Goal: Task Accomplishment & Management: Manage account settings

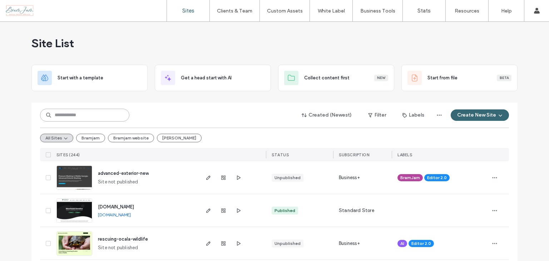
click at [118, 119] on input at bounding box center [84, 115] width 89 height 13
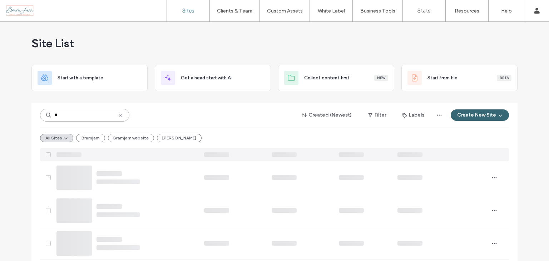
click at [79, 119] on input "*" at bounding box center [84, 115] width 89 height 13
type input "****"
click at [534, 15] on span at bounding box center [537, 10] width 6 height 21
click at [534, 11] on icon at bounding box center [537, 11] width 6 height 6
click at [534, 9] on icon at bounding box center [537, 11] width 6 height 6
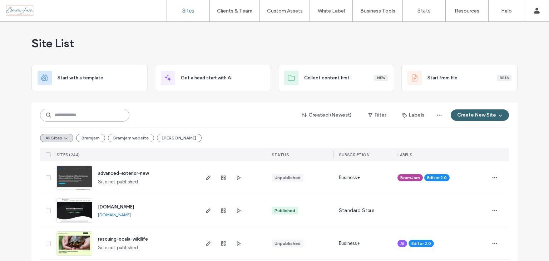
click at [114, 118] on input at bounding box center [84, 115] width 89 height 13
type input "*"
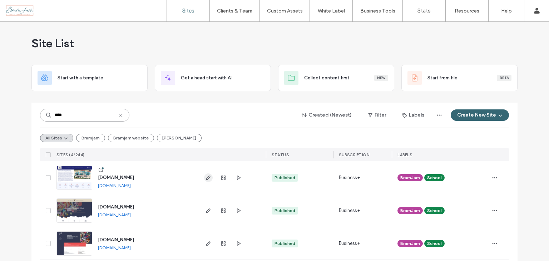
type input "****"
click at [206, 173] on span "button" at bounding box center [208, 177] width 9 height 9
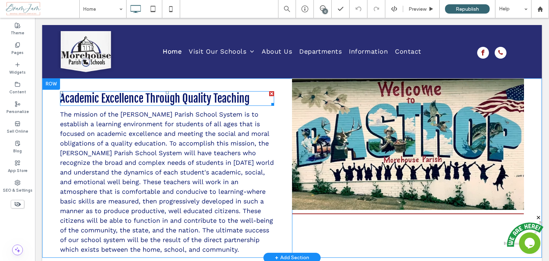
click at [269, 92] on div at bounding box center [271, 93] width 5 height 5
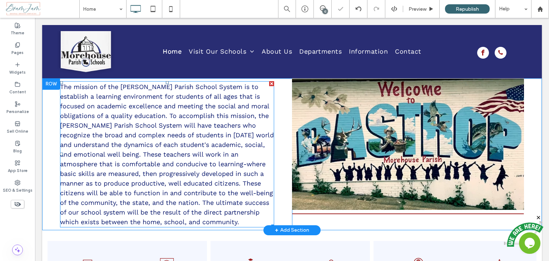
click at [217, 108] on span "The mission of the Morehouse Parish School System is to establish a learning en…" at bounding box center [167, 154] width 214 height 143
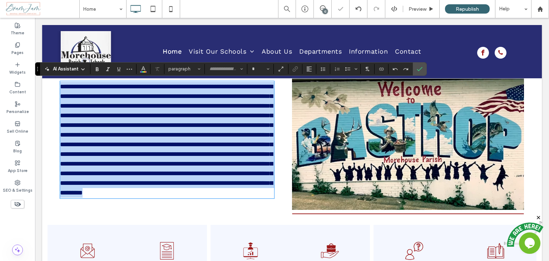
type input "*********"
type input "**"
paste div
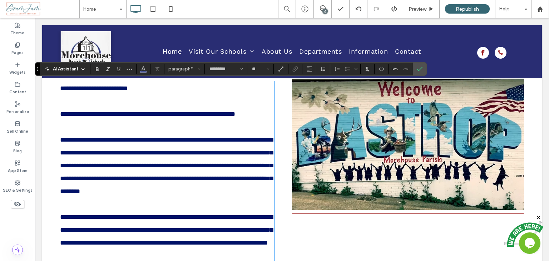
click at [95, 99] on p at bounding box center [167, 101] width 214 height 13
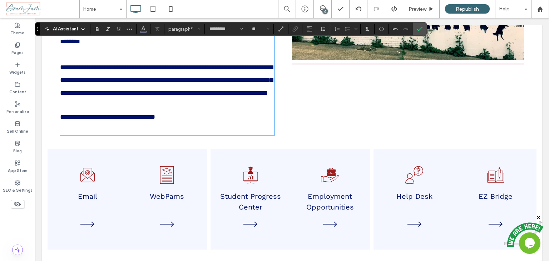
scroll to position [179, 0]
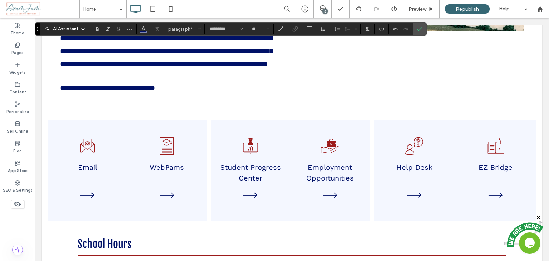
click at [80, 106] on p "﻿" at bounding box center [167, 99] width 214 height 13
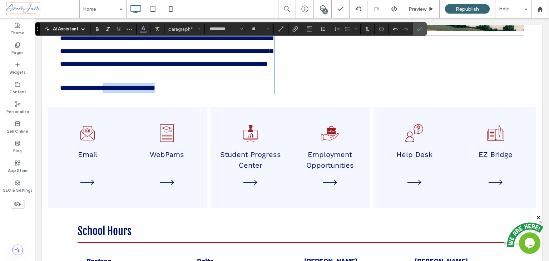
drag, startPoint x: 216, startPoint y: 135, endPoint x: 112, endPoint y: 141, distance: 103.9
click at [112, 93] on p "**********" at bounding box center [167, 88] width 214 height 10
click at [155, 91] on span "**********" at bounding box center [107, 88] width 95 height 6
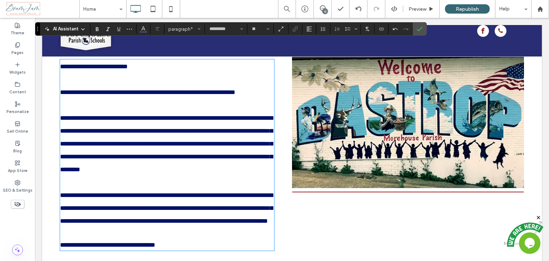
scroll to position [0, 0]
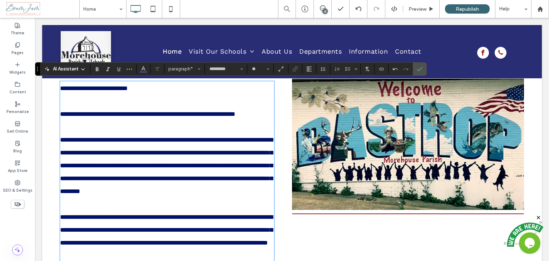
click at [103, 103] on p "**********" at bounding box center [167, 95] width 214 height 26
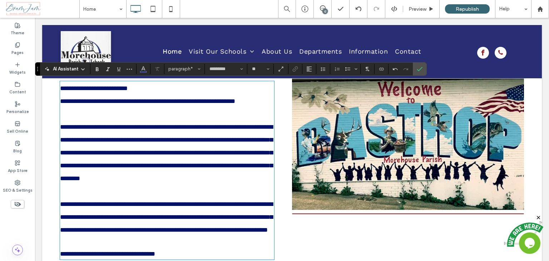
click at [105, 108] on p "**********" at bounding box center [167, 101] width 214 height 13
click at [93, 121] on p "﻿" at bounding box center [167, 114] width 214 height 13
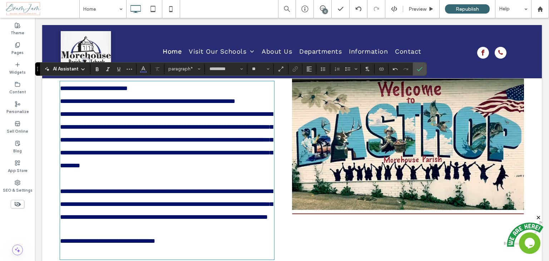
click at [98, 185] on p at bounding box center [167, 178] width 214 height 13
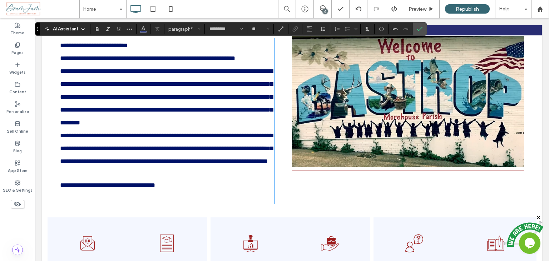
scroll to position [72, 0]
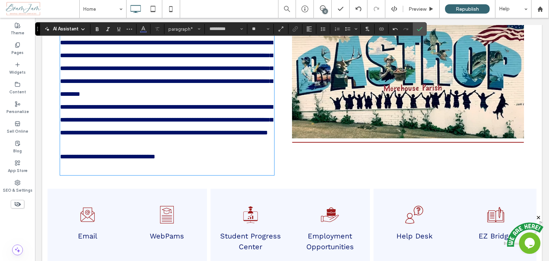
click at [98, 152] on p at bounding box center [167, 145] width 214 height 13
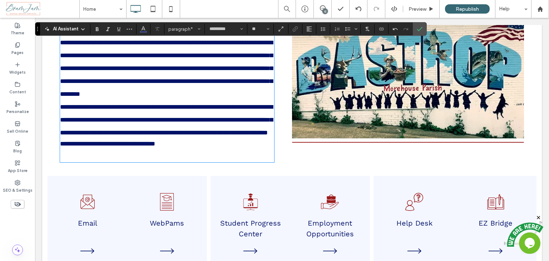
click at [97, 162] on p at bounding box center [167, 155] width 214 height 13
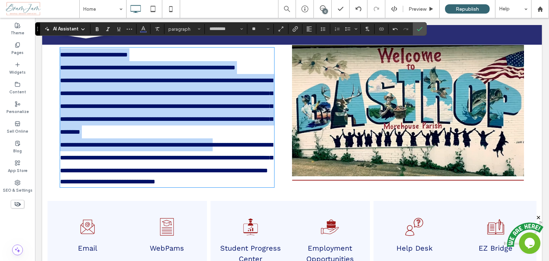
scroll to position [107, 0]
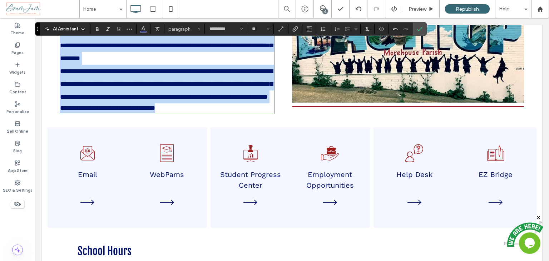
drag, startPoint x: 62, startPoint y: 88, endPoint x: 253, endPoint y: 167, distance: 206.7
click at [253, 117] on div "**********" at bounding box center [167, 44] width 250 height 146
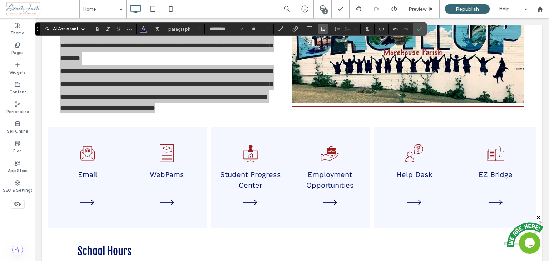
click at [321, 27] on icon "Line Height" at bounding box center [324, 29] width 6 height 6
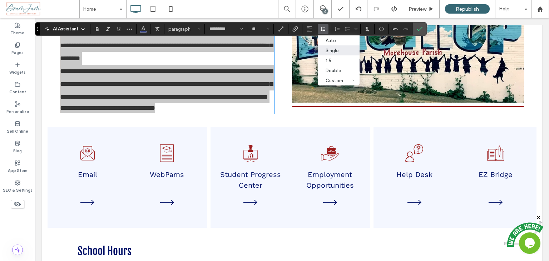
click at [334, 48] on div "Single" at bounding box center [335, 50] width 18 height 5
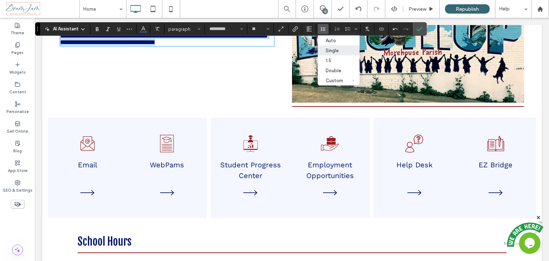
scroll to position [64, 0]
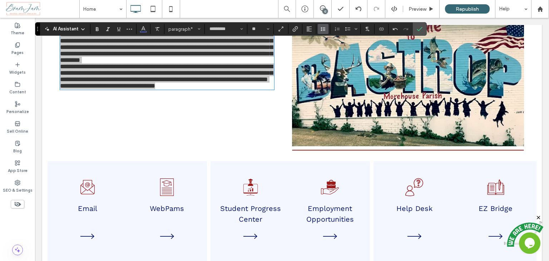
click at [321, 30] on icon "Line Height" at bounding box center [324, 29] width 6 height 6
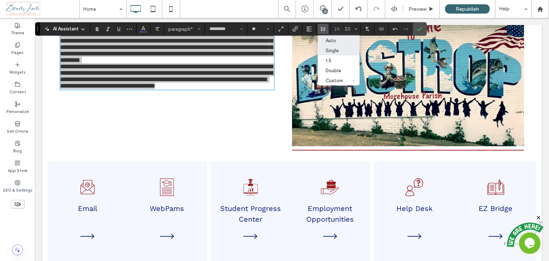
click at [331, 38] on div "Auto" at bounding box center [335, 40] width 18 height 5
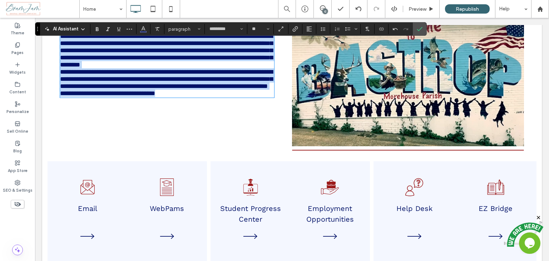
click at [218, 68] on p "**********" at bounding box center [167, 51] width 214 height 36
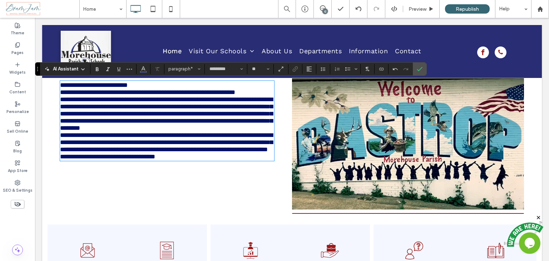
scroll to position [0, 0]
drag, startPoint x: 179, startPoint y: 85, endPoint x: 184, endPoint y: 86, distance: 5.1
click at [179, 85] on p "**********" at bounding box center [167, 85] width 214 height 7
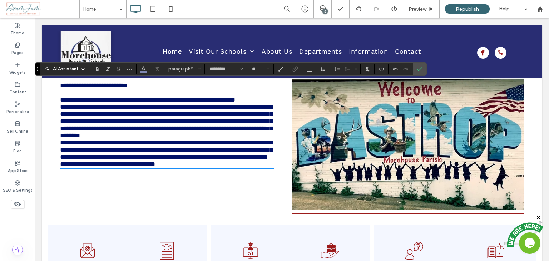
click at [130, 103] on p "**********" at bounding box center [167, 99] width 214 height 7
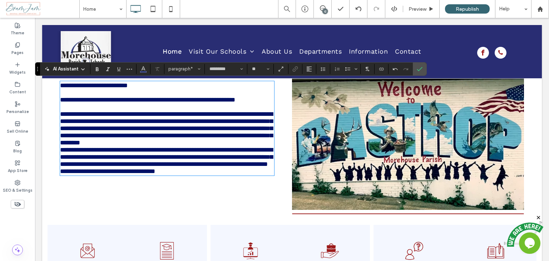
click at [191, 146] on p "**********" at bounding box center [167, 129] width 214 height 36
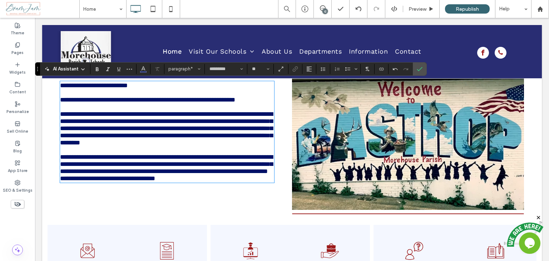
click at [136, 175] on span "**********" at bounding box center [166, 164] width 213 height 21
click at [136, 175] on p "**********" at bounding box center [167, 163] width 214 height 21
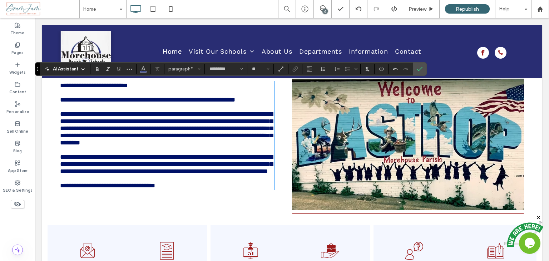
click at [203, 189] on p "**********" at bounding box center [167, 185] width 214 height 7
drag, startPoint x: 208, startPoint y: 217, endPoint x: 62, endPoint y: 220, distance: 146.7
click at [62, 189] on p "**********" at bounding box center [167, 185] width 214 height 7
click at [279, 72] on icon "Text scaling - so text proportions will adjust dynamically as visitors’ screen …" at bounding box center [281, 69] width 6 height 6
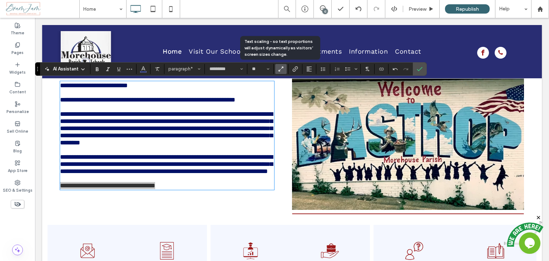
click at [279, 72] on icon "Text scaling - so text proportions will adjust dynamically as visitors’ screen …" at bounding box center [281, 69] width 6 height 6
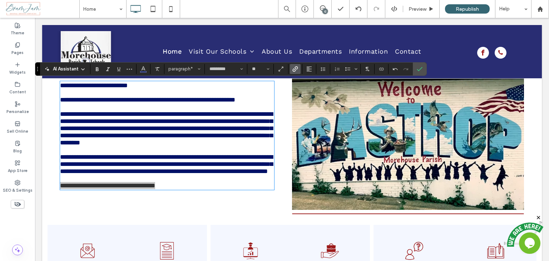
click at [295, 70] on use "Link" at bounding box center [295, 68] width 5 height 5
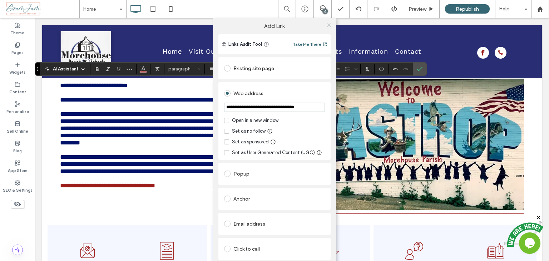
click at [327, 24] on icon at bounding box center [329, 25] width 5 height 5
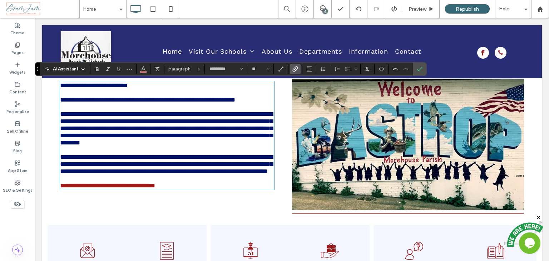
click at [239, 190] on div "**********" at bounding box center [167, 135] width 214 height 109
click at [210, 189] on p "**********" at bounding box center [167, 185] width 214 height 7
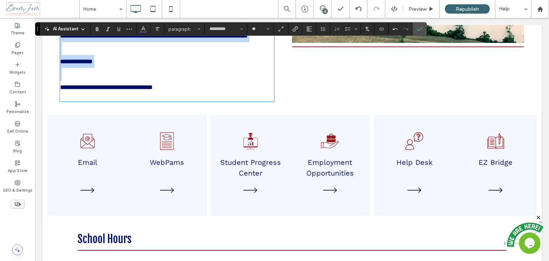
drag, startPoint x: 60, startPoint y: 68, endPoint x: 187, endPoint y: 134, distance: 142.7
click at [187, 101] on div "**********" at bounding box center [167, 8] width 214 height 186
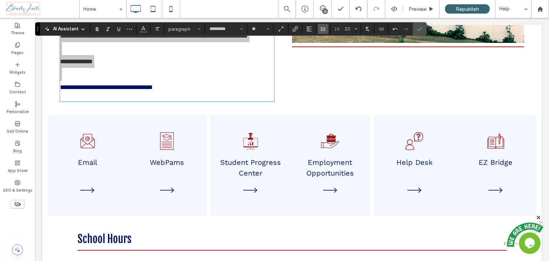
click at [324, 27] on icon "Line Height" at bounding box center [324, 29] width 6 height 6
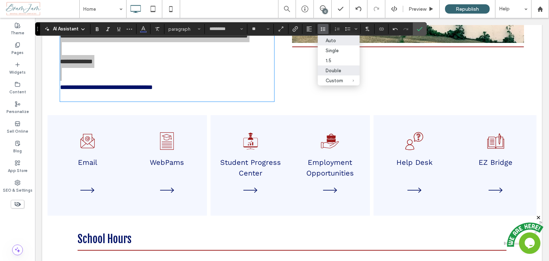
click at [339, 38] on div "Auto" at bounding box center [335, 40] width 18 height 5
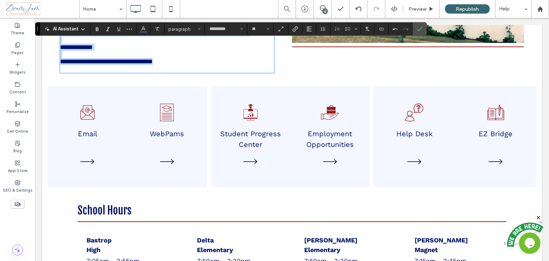
click at [137, 44] on p at bounding box center [167, 39] width 214 height 7
click at [113, 72] on p at bounding box center [167, 68] width 214 height 7
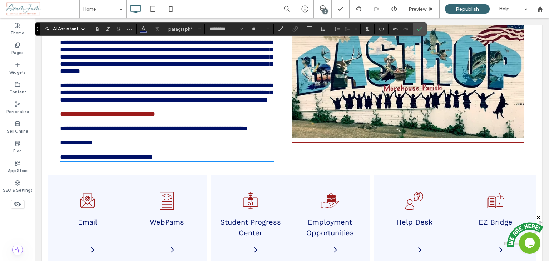
scroll to position [107, 0]
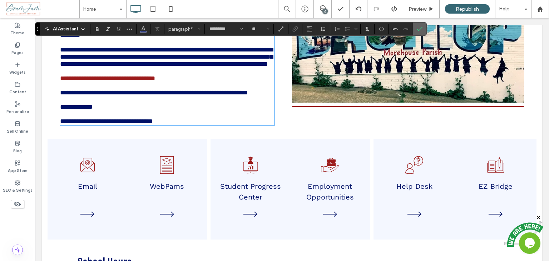
click at [424, 29] on section at bounding box center [420, 29] width 14 height 13
click at [422, 31] on label "Confirm" at bounding box center [420, 29] width 11 height 13
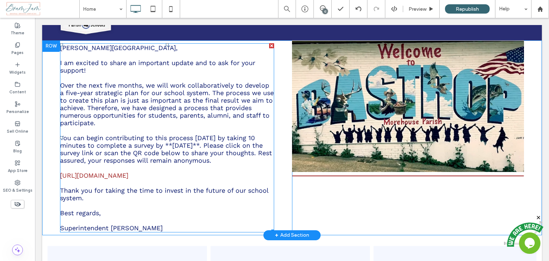
scroll to position [0, 0]
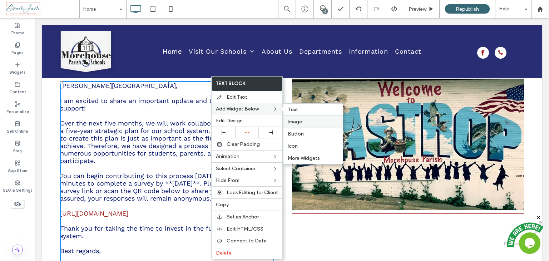
click at [300, 120] on span "Image" at bounding box center [295, 122] width 14 height 6
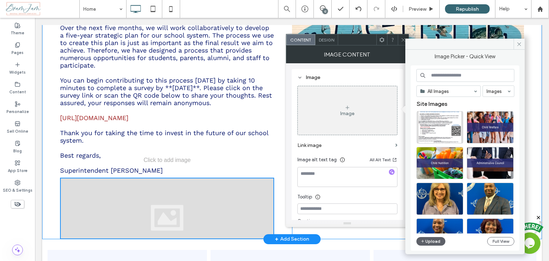
scroll to position [107, 0]
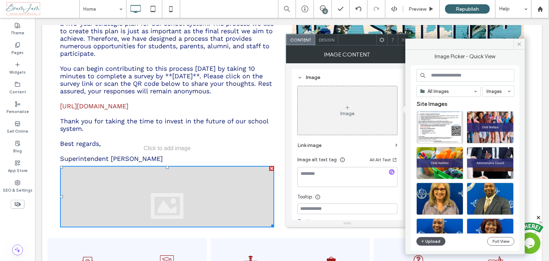
click at [441, 241] on button "Upload" at bounding box center [431, 241] width 29 height 9
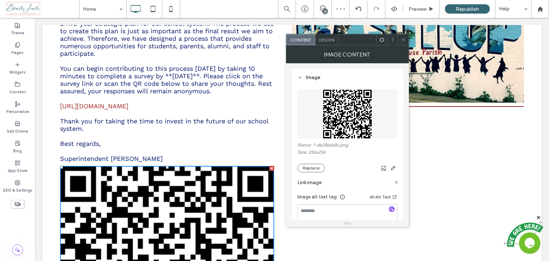
click at [404, 42] on icon at bounding box center [403, 39] width 5 height 5
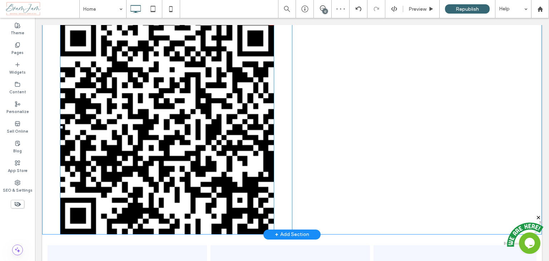
scroll to position [286, 0]
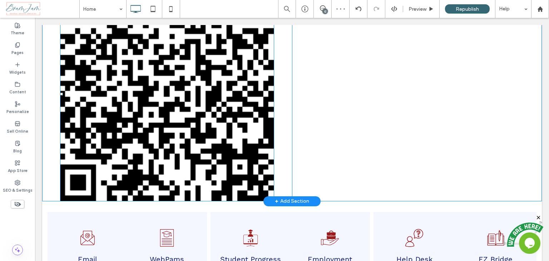
click at [245, 177] on img at bounding box center [167, 94] width 214 height 214
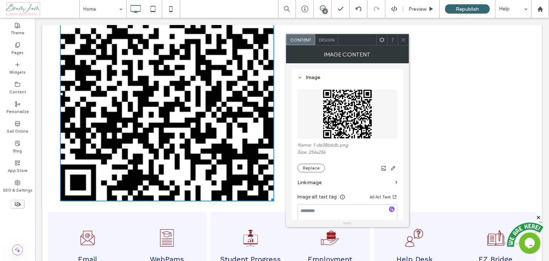
click at [406, 39] on icon at bounding box center [403, 39] width 5 height 5
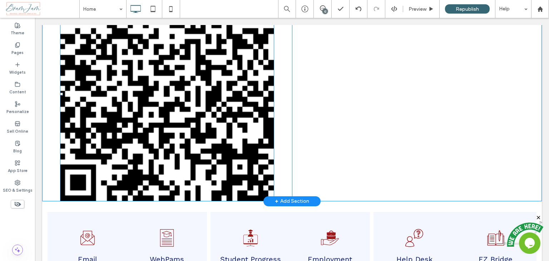
click at [244, 186] on img at bounding box center [167, 94] width 214 height 214
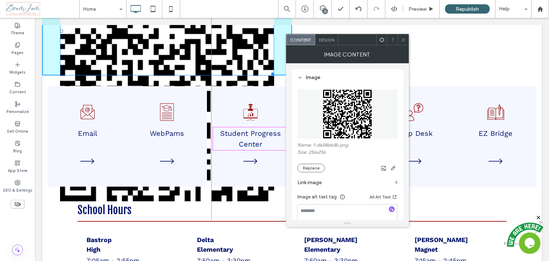
drag, startPoint x: 269, startPoint y: 202, endPoint x: 207, endPoint y: 141, distance: 87.3
click at [207, 141] on div "Morehouse Parish Community, I am excited to share an important update and to as…" at bounding box center [292, 246] width 500 height 908
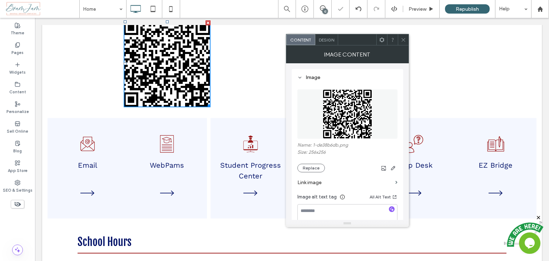
scroll to position [215, 0]
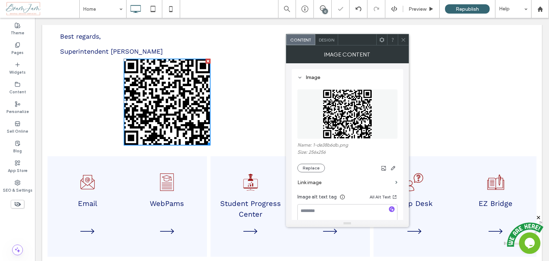
click at [174, 104] on img at bounding box center [167, 102] width 87 height 87
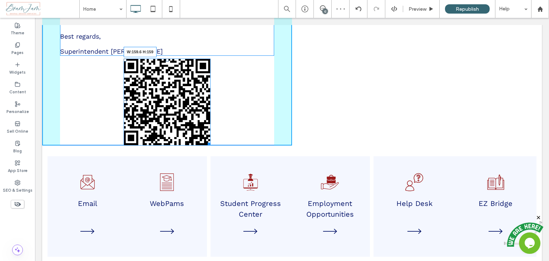
drag, startPoint x: 209, startPoint y: 149, endPoint x: 228, endPoint y: 156, distance: 20.4
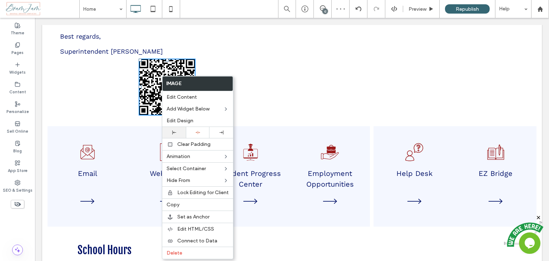
click at [170, 132] on div at bounding box center [174, 133] width 16 height 4
click at [172, 133] on icon at bounding box center [174, 133] width 4 height 4
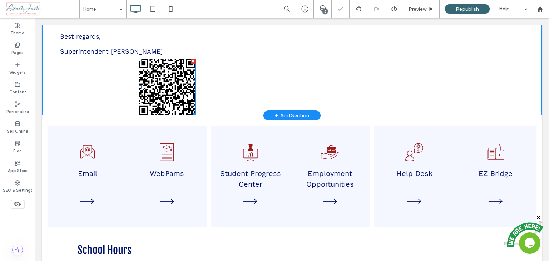
click at [152, 97] on img at bounding box center [167, 87] width 57 height 57
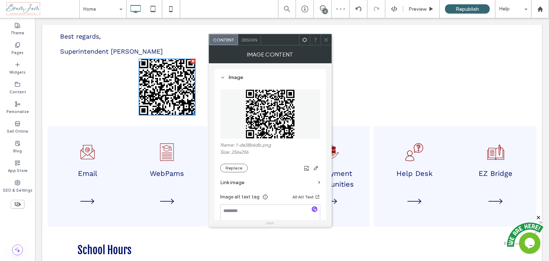
click at [324, 38] on icon at bounding box center [326, 39] width 5 height 5
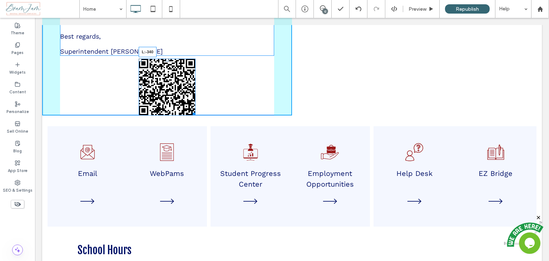
drag, startPoint x: 137, startPoint y: 93, endPoint x: 47, endPoint y: 112, distance: 92.7
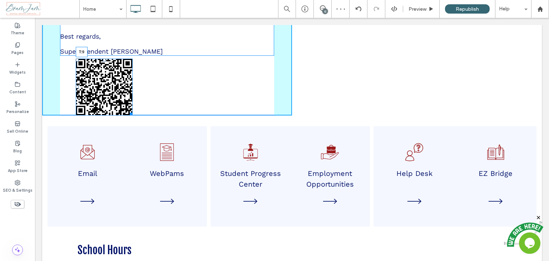
drag, startPoint x: 102, startPoint y: 64, endPoint x: 132, endPoint y: 89, distance: 38.9
click at [103, 62] on div at bounding box center [104, 60] width 3 height 3
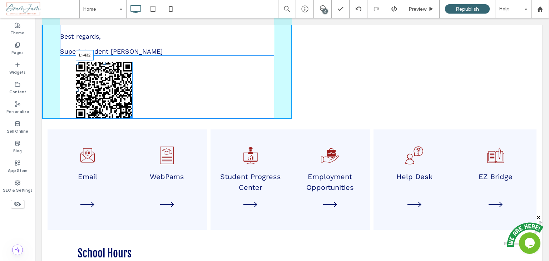
drag, startPoint x: 76, startPoint y: 97, endPoint x: 40, endPoint y: 97, distance: 36.1
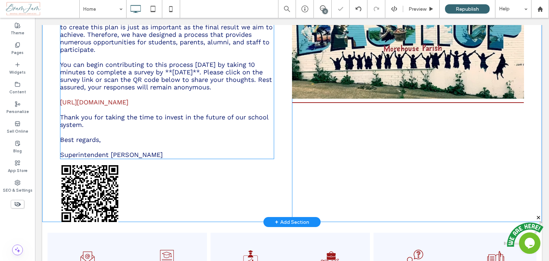
scroll to position [107, 0]
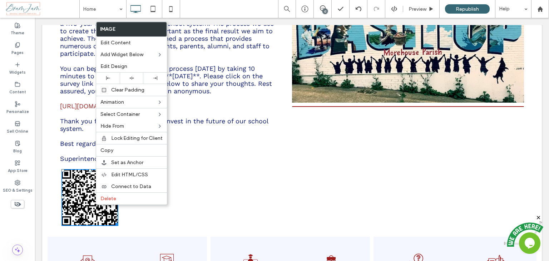
click at [217, 116] on p at bounding box center [167, 114] width 214 height 8
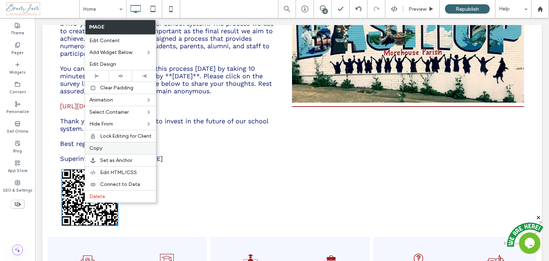
click at [101, 147] on span "Copy" at bounding box center [95, 148] width 13 height 6
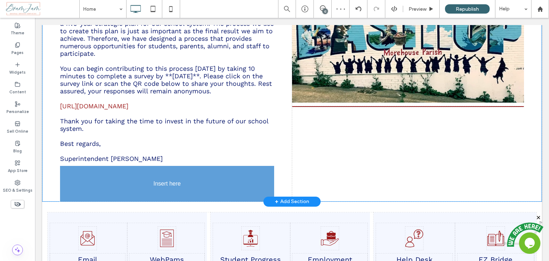
drag, startPoint x: 86, startPoint y: 206, endPoint x: 91, endPoint y: 136, distance: 70.0
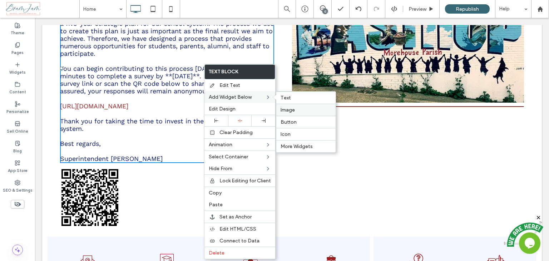
click at [293, 108] on span "Image" at bounding box center [288, 110] width 14 height 6
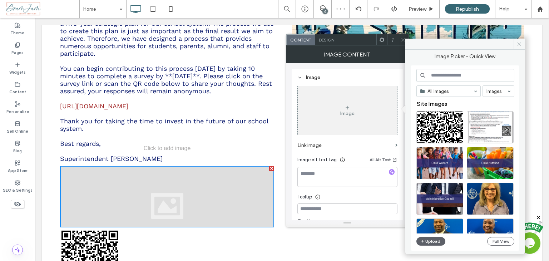
click at [517, 46] on icon at bounding box center [519, 43] width 5 height 5
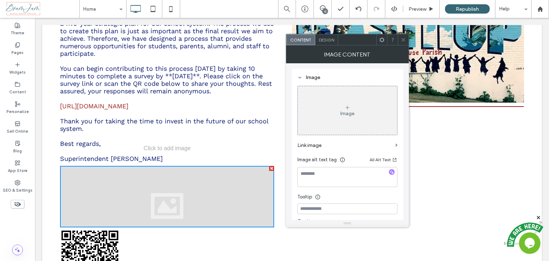
click at [404, 39] on icon at bounding box center [403, 39] width 5 height 5
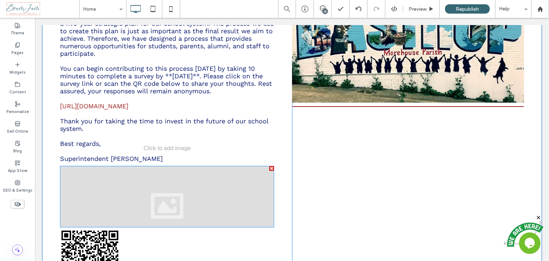
click at [269, 171] on div at bounding box center [271, 168] width 5 height 5
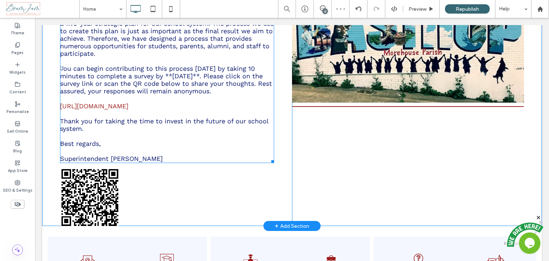
click at [206, 110] on p "https://www.surveymonkey.com/r/CVVVNMF" at bounding box center [167, 106] width 214 height 8
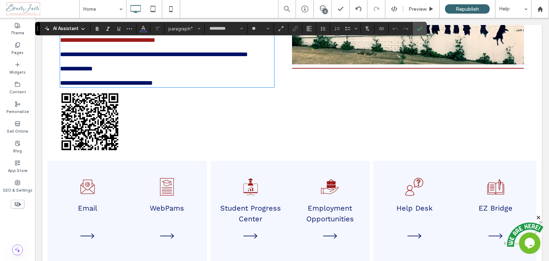
scroll to position [146, 0]
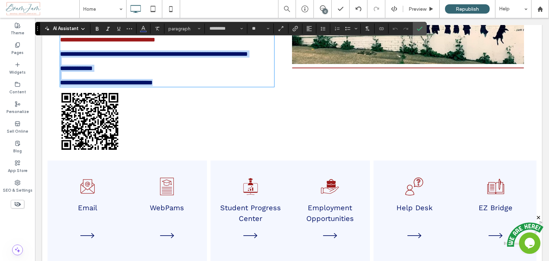
drag, startPoint x: 60, startPoint y: 89, endPoint x: 193, endPoint y: 131, distance: 139.2
click at [193, 131] on div "**********" at bounding box center [167, 41] width 250 height 218
copy div "**********"
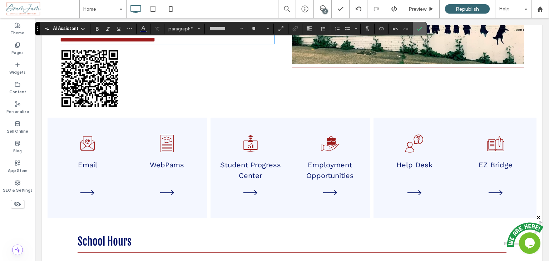
click at [422, 33] on label "Confirm" at bounding box center [420, 28] width 11 height 13
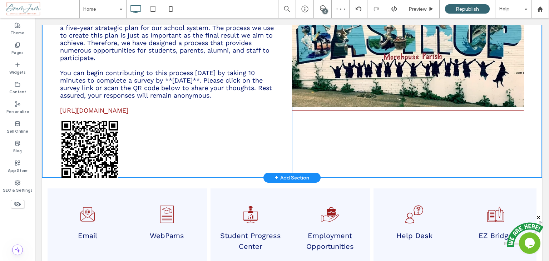
scroll to position [74, 0]
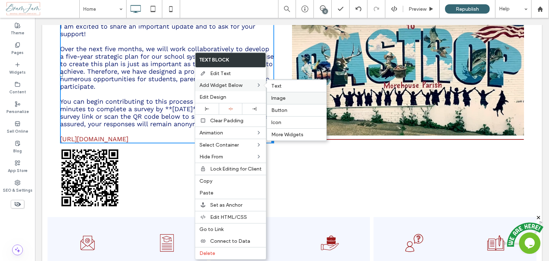
click at [289, 95] on label "Image" at bounding box center [297, 98] width 51 height 6
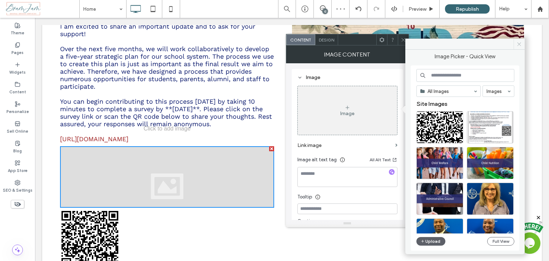
click at [520, 44] on use at bounding box center [520, 44] width 4 height 4
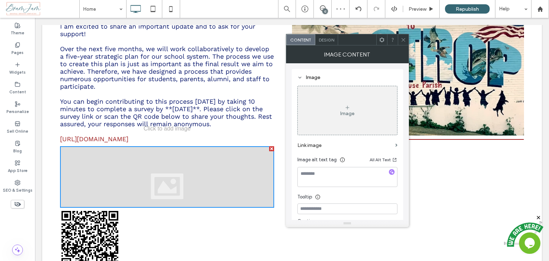
click at [406, 39] on div at bounding box center [403, 39] width 11 height 11
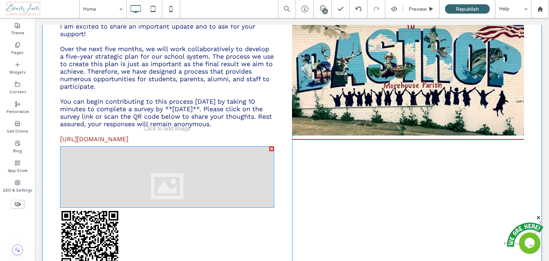
click at [269, 151] on div at bounding box center [271, 148] width 5 height 5
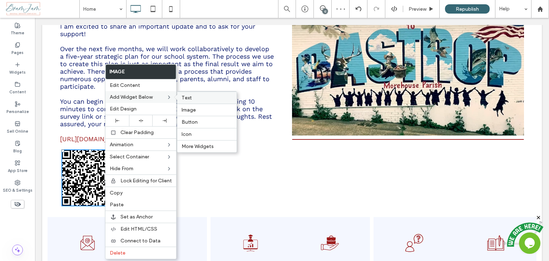
click at [197, 99] on label "Text" at bounding box center [207, 98] width 51 height 6
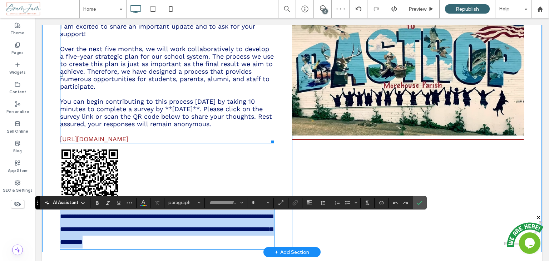
type input "*********"
type input "**"
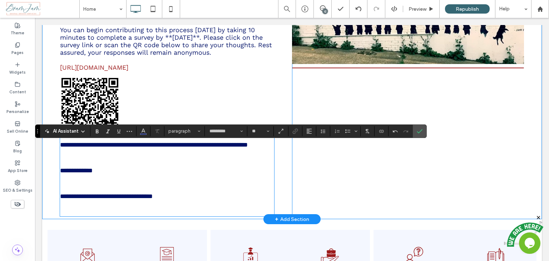
scroll to position [0, 0]
click at [113, 216] on p at bounding box center [167, 209] width 214 height 13
click at [114, 216] on p at bounding box center [167, 209] width 214 height 13
click at [115, 216] on p at bounding box center [167, 209] width 214 height 13
click at [116, 216] on p at bounding box center [167, 209] width 214 height 13
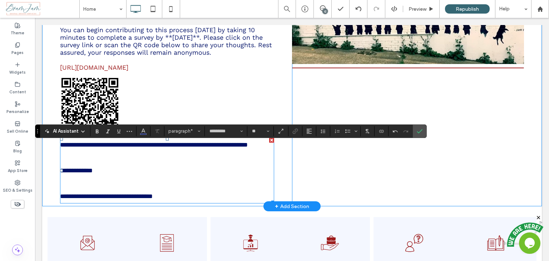
click at [100, 190] on p at bounding box center [167, 183] width 214 height 13
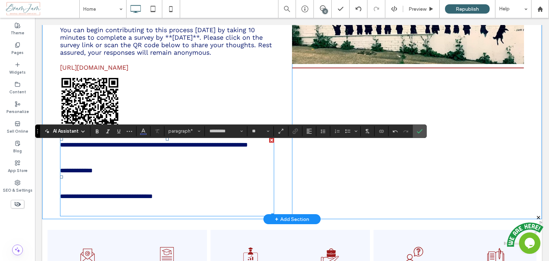
click at [107, 216] on p "﻿" at bounding box center [167, 209] width 214 height 13
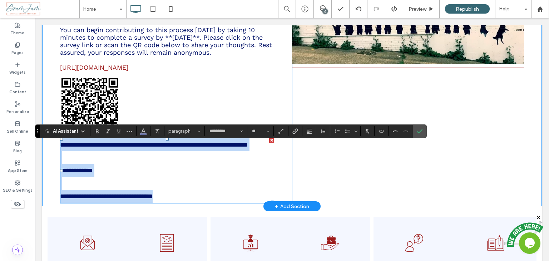
drag, startPoint x: 60, startPoint y: 152, endPoint x: 205, endPoint y: 212, distance: 157.0
click at [205, 203] on div "**********" at bounding box center [167, 170] width 214 height 64
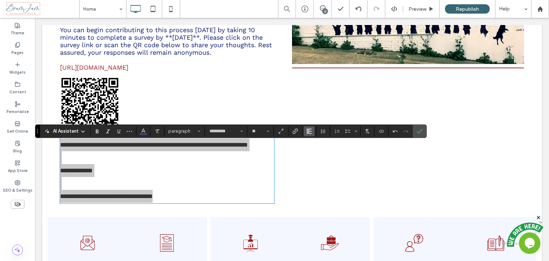
click at [307, 133] on icon "Alignment" at bounding box center [310, 131] width 6 height 6
click at [321, 133] on icon "Line Height" at bounding box center [324, 131] width 6 height 6
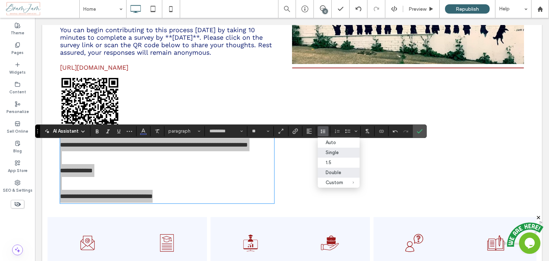
click at [337, 150] on label "Single" at bounding box center [339, 153] width 42 height 10
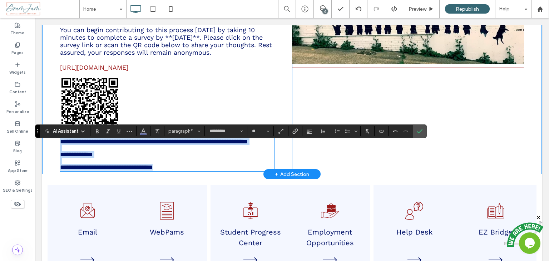
click at [223, 88] on div "**********" at bounding box center [167, 53] width 250 height 242
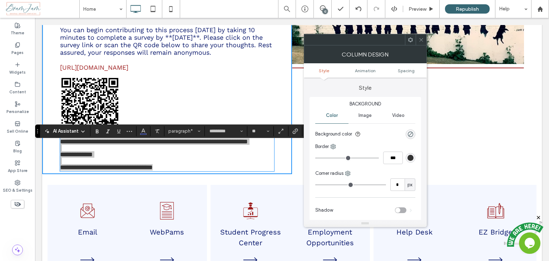
click at [420, 40] on icon at bounding box center [421, 39] width 5 height 5
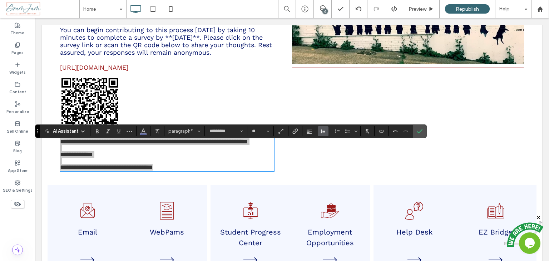
click at [322, 129] on icon "Line Height" at bounding box center [324, 131] width 6 height 6
click at [330, 144] on div "Auto" at bounding box center [335, 142] width 18 height 5
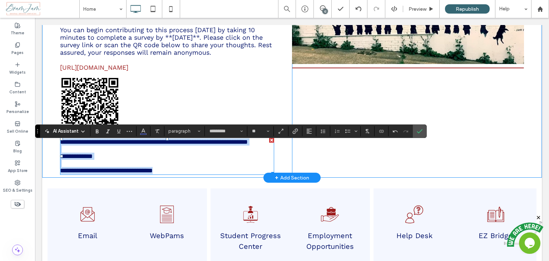
click at [192, 153] on p at bounding box center [167, 149] width 214 height 7
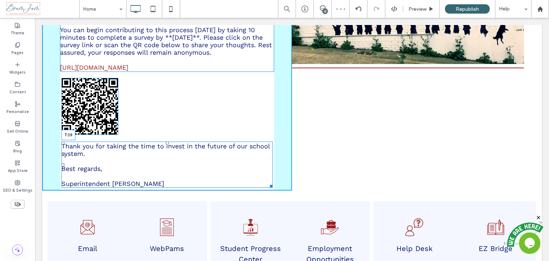
drag, startPoint x: 167, startPoint y: 143, endPoint x: 167, endPoint y: 148, distance: 4.3
click at [167, 145] on div at bounding box center [167, 143] width 3 height 3
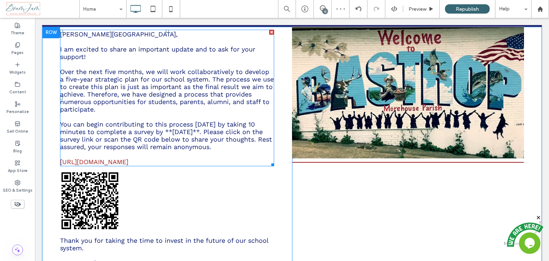
scroll to position [39, 0]
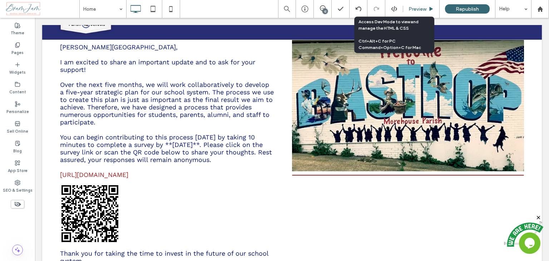
click at [407, 10] on div "Preview" at bounding box center [422, 9] width 36 height 6
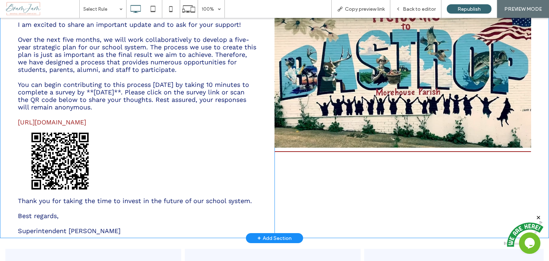
scroll to position [110, 0]
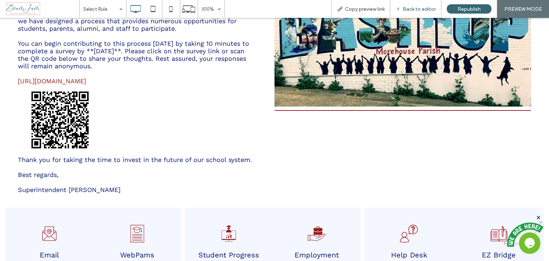
click at [419, 7] on span "Back to editor" at bounding box center [419, 9] width 33 height 6
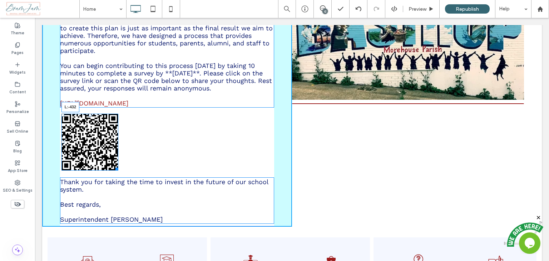
drag, startPoint x: 62, startPoint y: 148, endPoint x: 54, endPoint y: 150, distance: 7.2
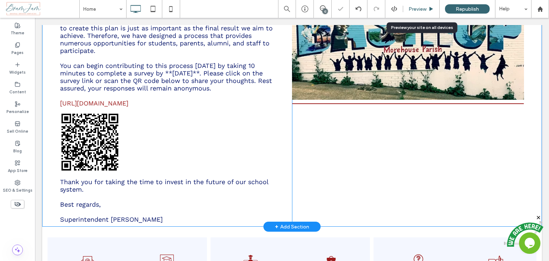
click at [425, 10] on span "Preview" at bounding box center [418, 9] width 18 height 6
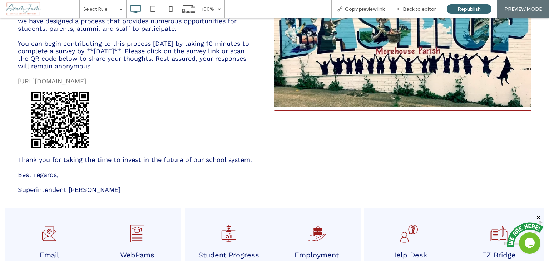
click at [86, 80] on link "https://www.surveymonkey.com/r/CVVVNMF" at bounding box center [52, 81] width 68 height 8
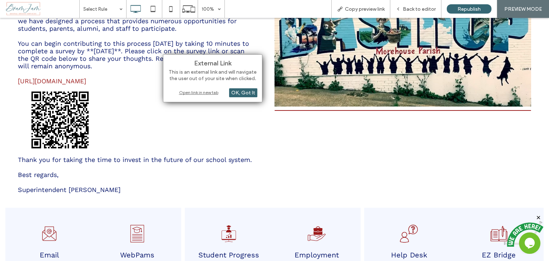
click at [212, 92] on div "Open link in new tab" at bounding box center [212, 93] width 89 height 8
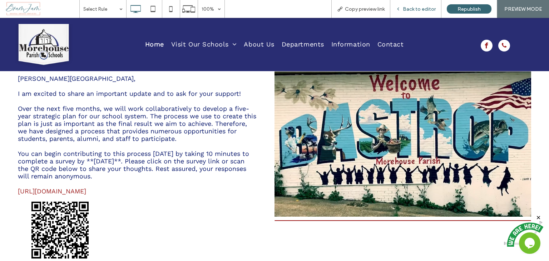
click at [422, 13] on div "Back to editor" at bounding box center [416, 9] width 51 height 18
click at [422, 10] on span "Back to editor" at bounding box center [419, 9] width 33 height 6
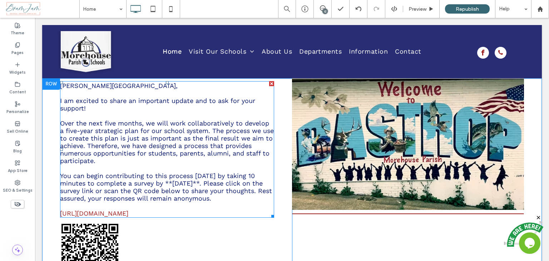
click at [88, 129] on span "Over the next five months, we will work collaboratively to develop a five-year …" at bounding box center [167, 141] width 214 height 45
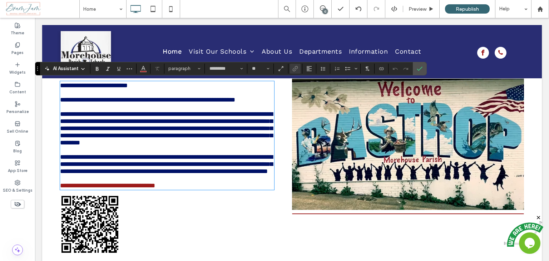
click at [111, 128] on span "**********" at bounding box center [166, 128] width 213 height 35
click at [419, 70] on icon "Confirm" at bounding box center [420, 69] width 6 height 6
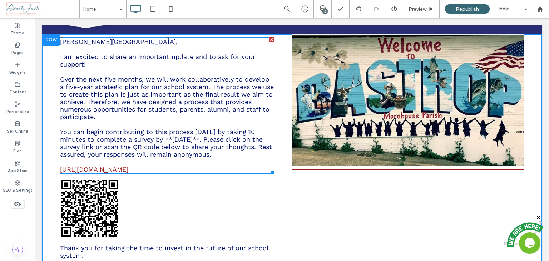
scroll to position [36, 0]
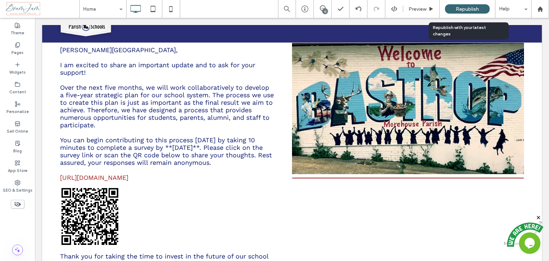
click at [455, 10] on div "Republish" at bounding box center [467, 8] width 45 height 9
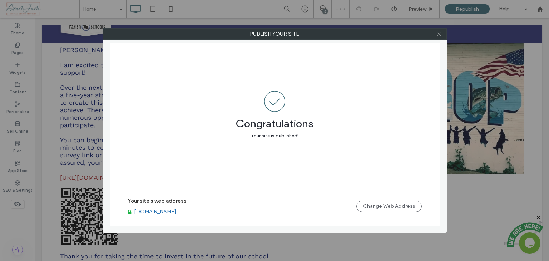
click at [439, 36] on icon at bounding box center [439, 33] width 5 height 5
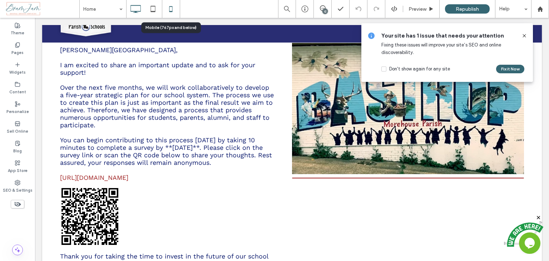
click at [171, 13] on icon at bounding box center [171, 9] width 14 height 14
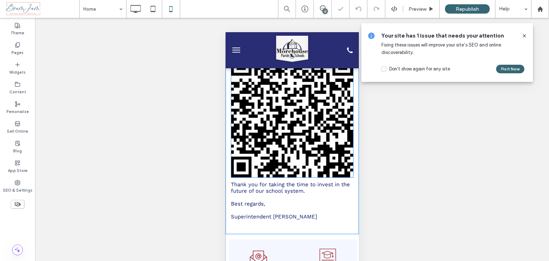
scroll to position [0, 0]
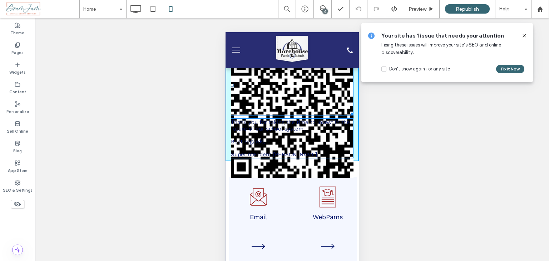
drag, startPoint x: 346, startPoint y: 176, endPoint x: 317, endPoint y: 132, distance: 52.6
click at [317, 132] on div "Morehouse Parish Community, I am excited to share an important update and to as…" at bounding box center [291, 27] width 133 height 267
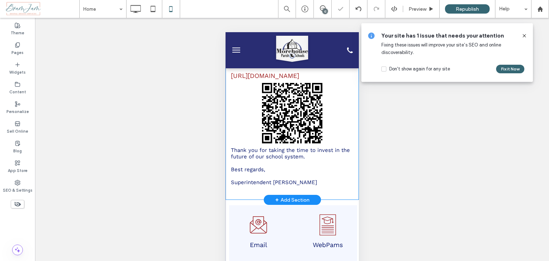
scroll to position [215, 0]
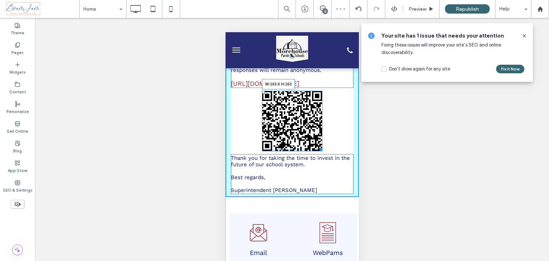
click at [317, 151] on div at bounding box center [319, 148] width 5 height 5
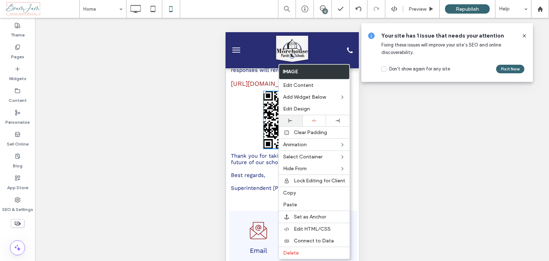
click at [291, 120] on use at bounding box center [291, 121] width 4 height 4
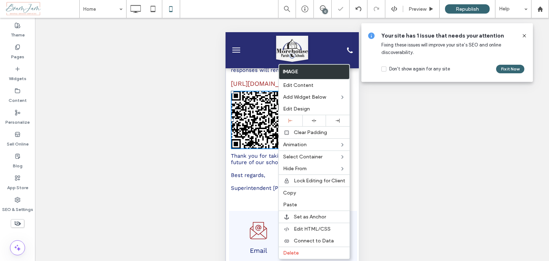
click at [434, 155] on div "Unhide? Yes Unhide? Yes Unhide? Yes Unhide? Yes Unhide? Yes Unhide? Yes Unhide?…" at bounding box center [292, 148] width 514 height 261
click at [316, 122] on icon at bounding box center [314, 120] width 5 height 5
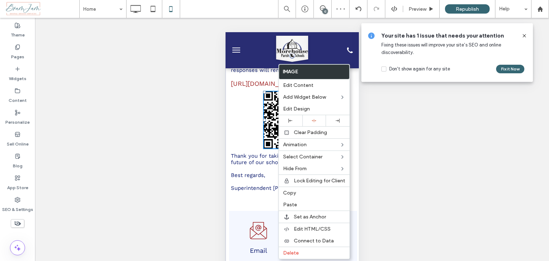
click at [273, 134] on img at bounding box center [292, 120] width 59 height 59
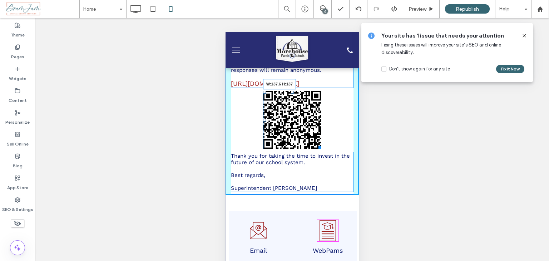
drag, startPoint x: 316, startPoint y: 155, endPoint x: 547, endPoint y: 184, distance: 232.9
click at [311, 147] on div "W:137.6 H:137" at bounding box center [292, 120] width 59 height 59
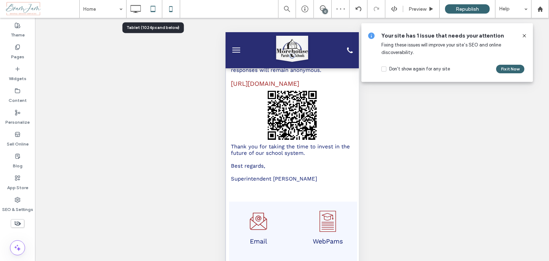
click at [152, 10] on icon at bounding box center [153, 9] width 14 height 14
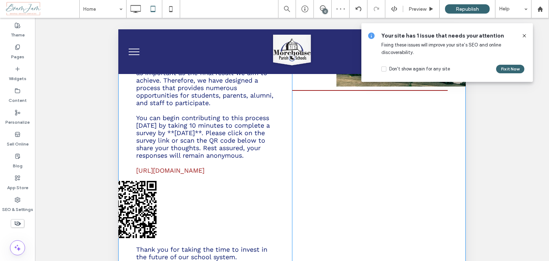
scroll to position [107, 0]
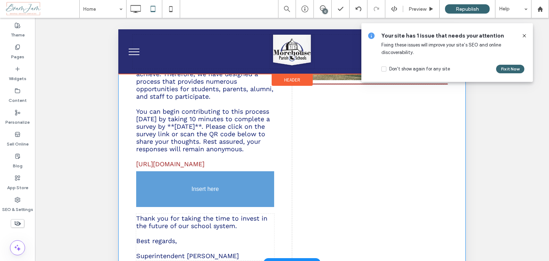
drag, startPoint x: 143, startPoint y: 200, endPoint x: 147, endPoint y: 200, distance: 4.3
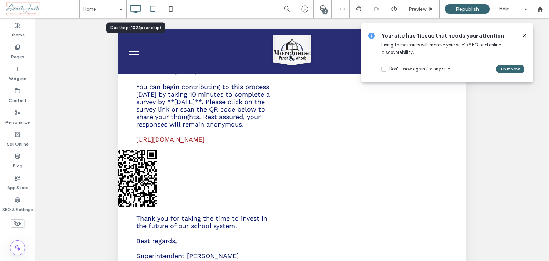
click at [136, 10] on icon at bounding box center [135, 9] width 14 height 14
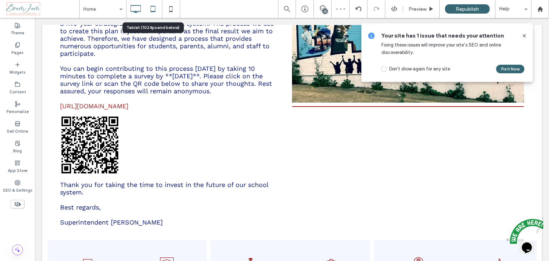
click at [153, 11] on use at bounding box center [153, 9] width 5 height 6
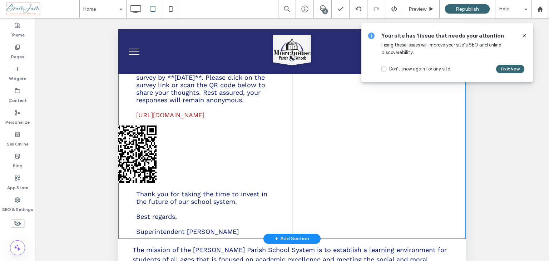
scroll to position [143, 0]
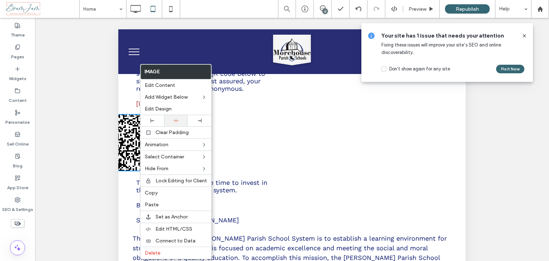
click at [174, 121] on icon at bounding box center [176, 120] width 5 height 5
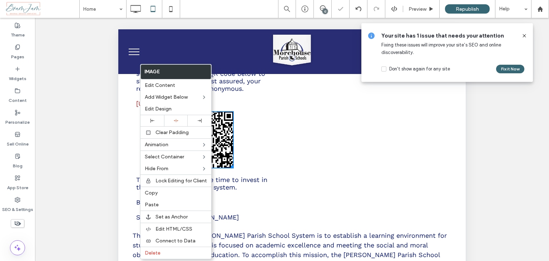
click at [281, 147] on div "Morehouse Parish Community, I am excited to share an important update and to as…" at bounding box center [205, 78] width 174 height 294
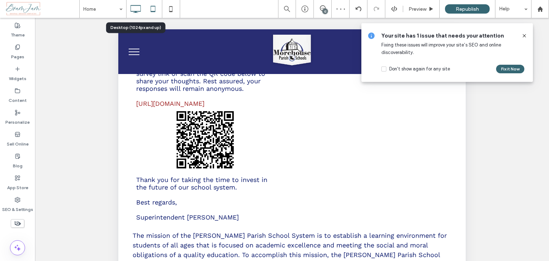
click at [137, 12] on icon at bounding box center [135, 9] width 14 height 14
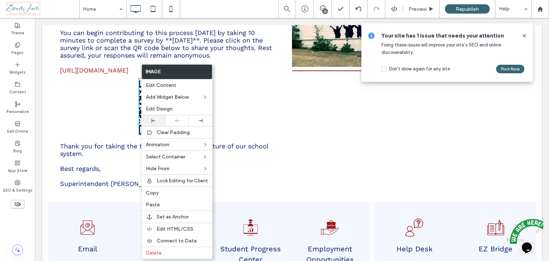
click at [153, 117] on div at bounding box center [154, 120] width 24 height 11
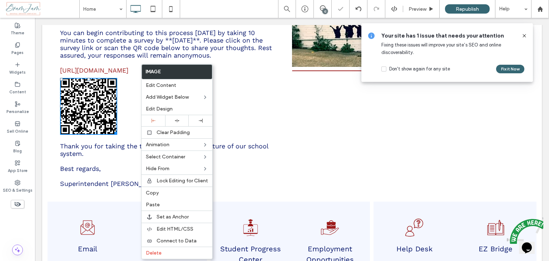
click at [264, 122] on div "Morehouse Parish Community, I am excited to share an important update and to as…" at bounding box center [167, 63] width 250 height 256
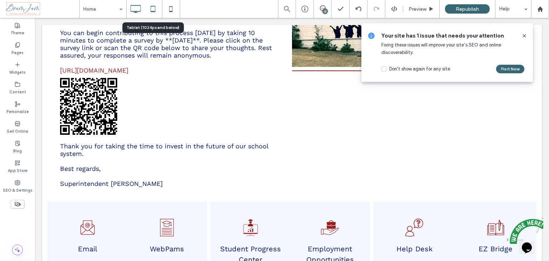
click at [156, 10] on icon at bounding box center [153, 9] width 14 height 14
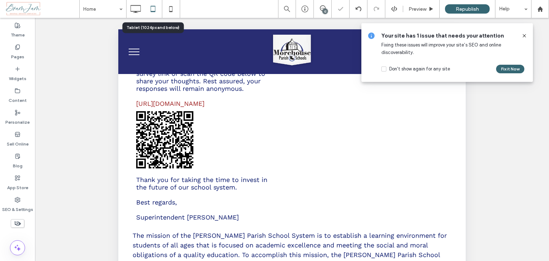
click at [154, 9] on icon at bounding box center [153, 9] width 14 height 14
click at [173, 9] on icon at bounding box center [171, 9] width 14 height 14
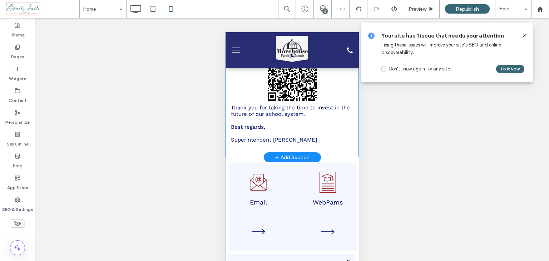
scroll to position [215, 0]
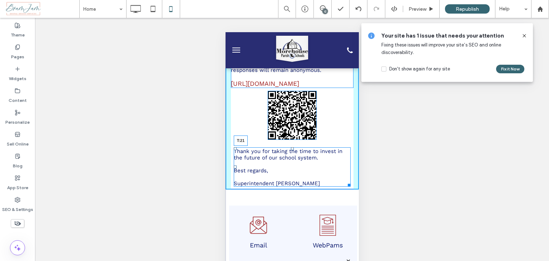
drag, startPoint x: 289, startPoint y: 152, endPoint x: 288, endPoint y: 157, distance: 4.8
click at [291, 150] on div at bounding box center [292, 148] width 3 height 3
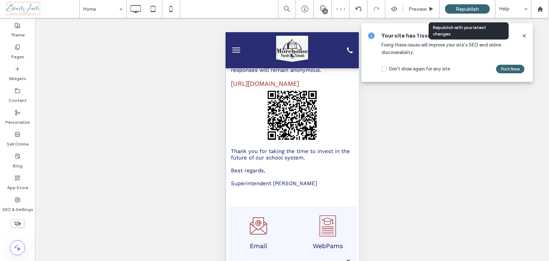
click at [458, 9] on span "Republish" at bounding box center [467, 9] width 23 height 6
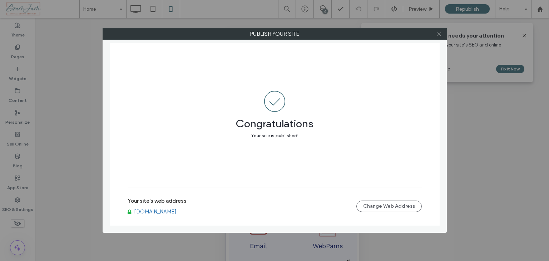
click at [440, 33] on icon at bounding box center [439, 33] width 5 height 5
